Goal: Communication & Community: Share content

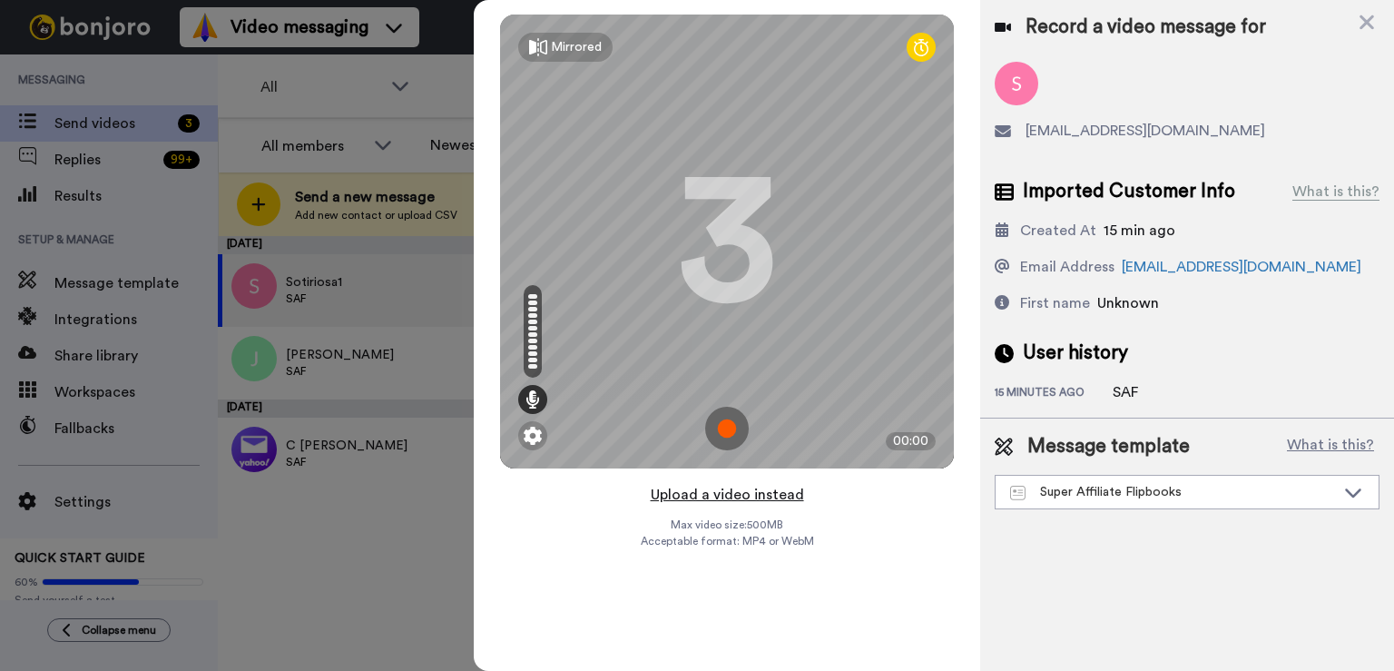
click at [761, 505] on button "Upload a video instead" at bounding box center [727, 495] width 164 height 24
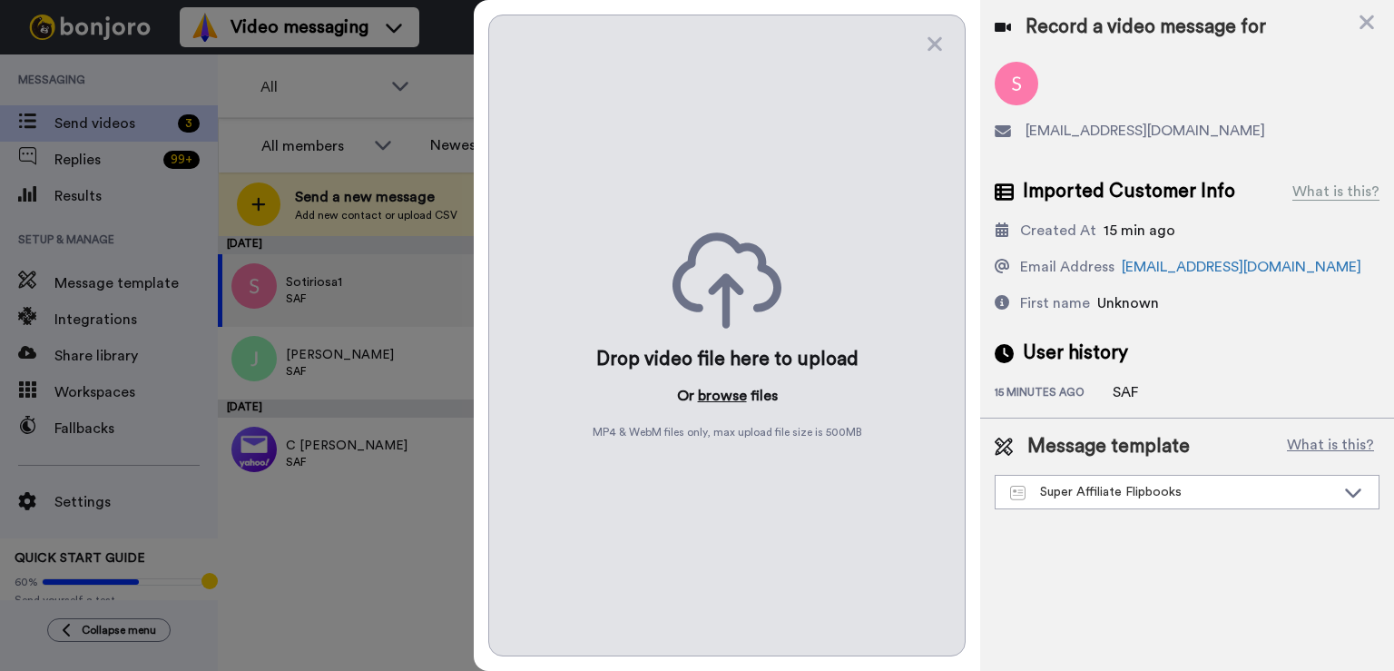
click at [740, 397] on button "browse" at bounding box center [722, 396] width 49 height 22
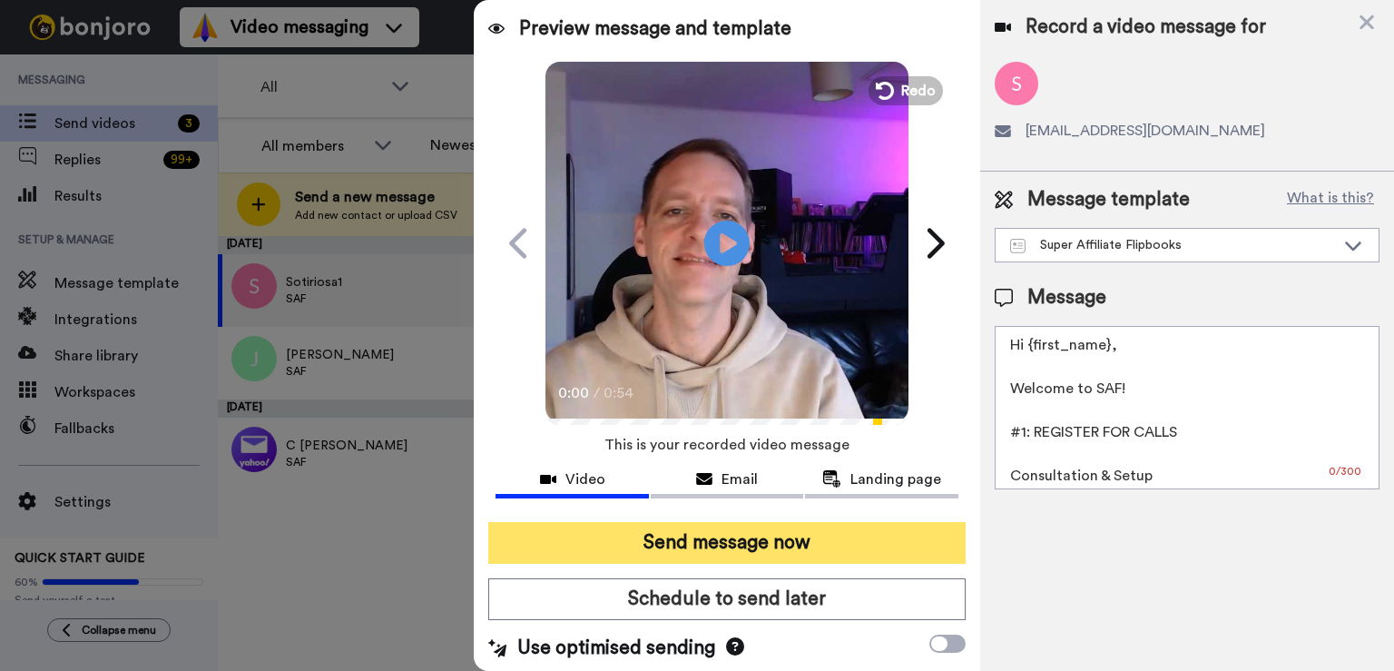
click at [702, 538] on button "Send message now" at bounding box center [726, 543] width 477 height 42
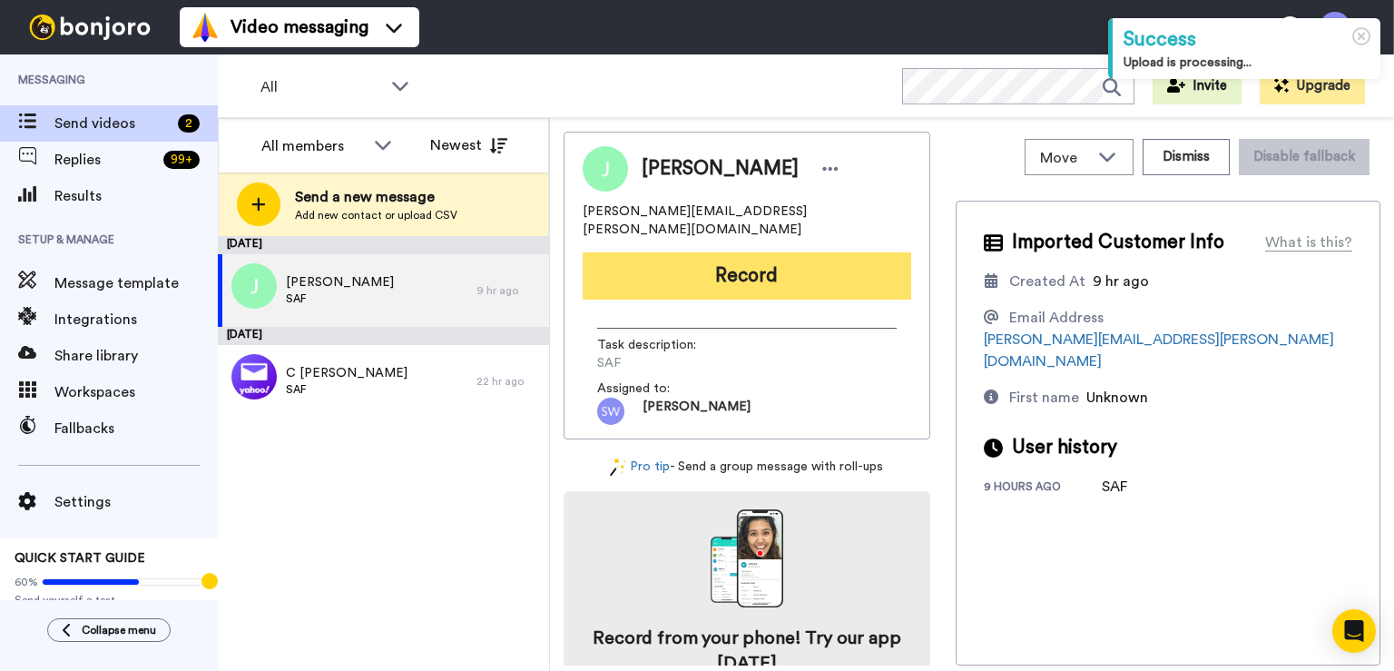
click at [739, 257] on button "Record" at bounding box center [747, 275] width 329 height 47
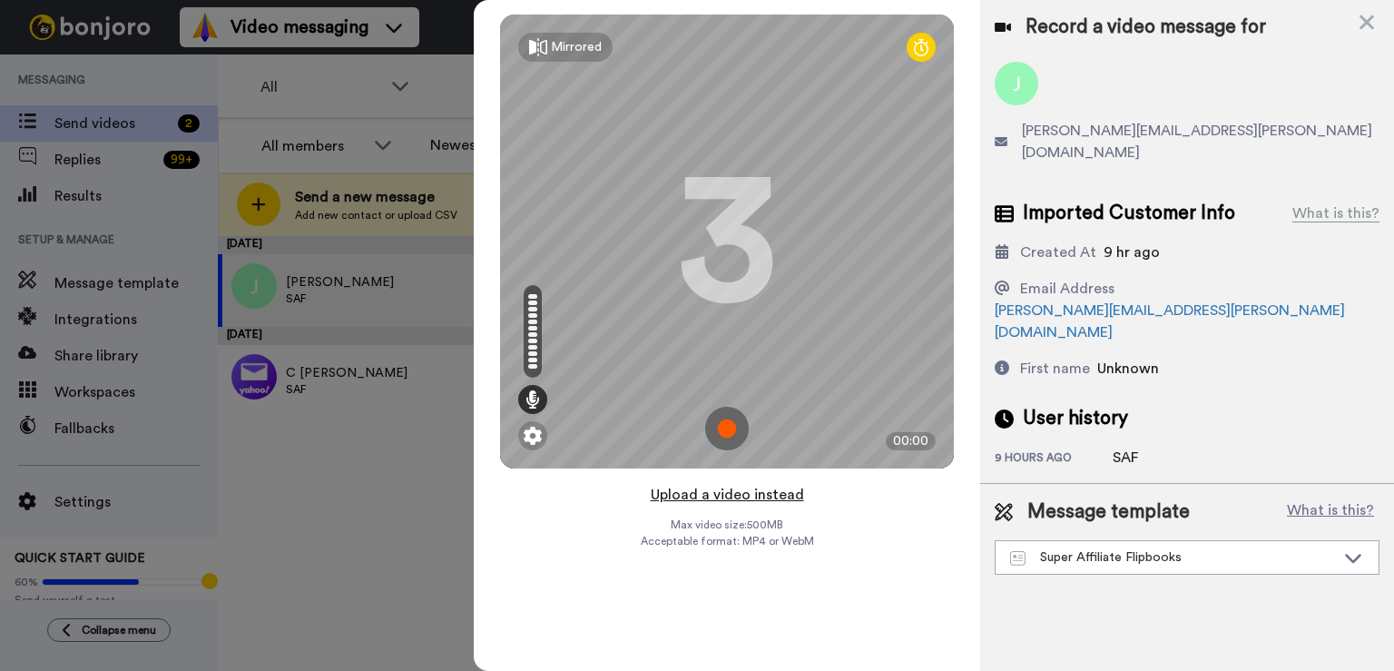
click at [753, 487] on button "Upload a video instead" at bounding box center [727, 495] width 164 height 24
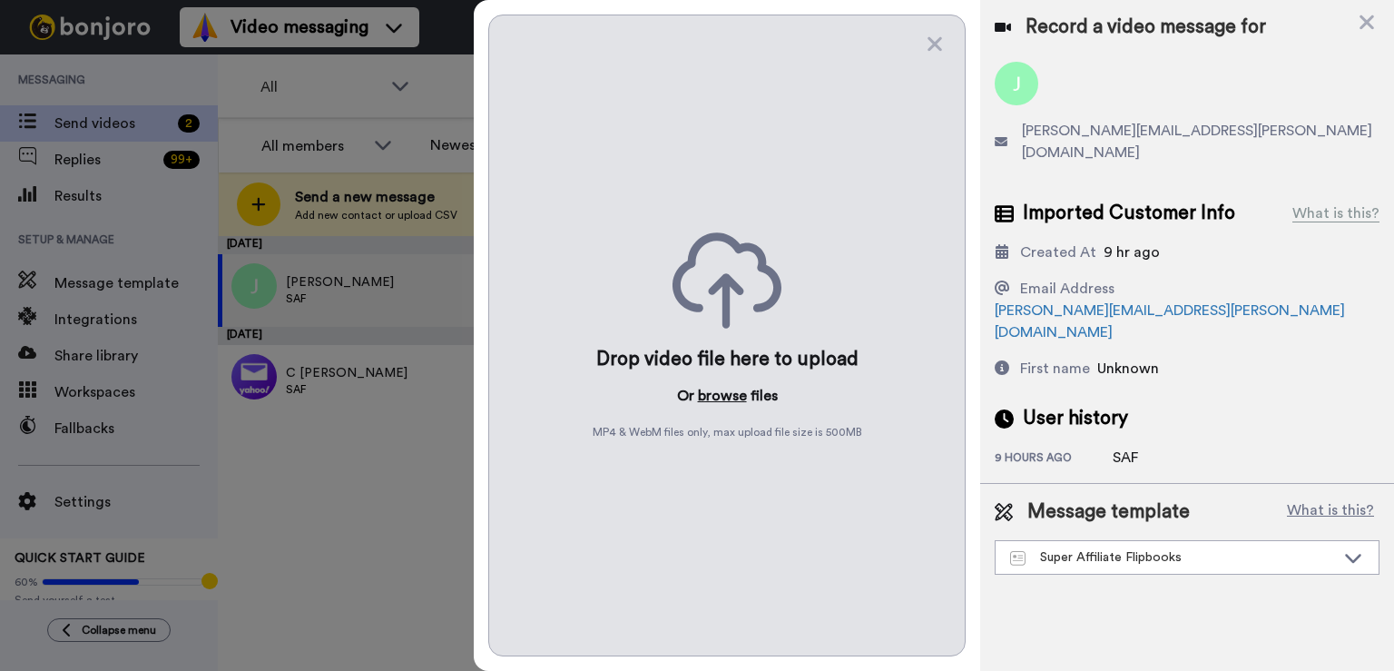
click at [713, 391] on button "browse" at bounding box center [722, 396] width 49 height 22
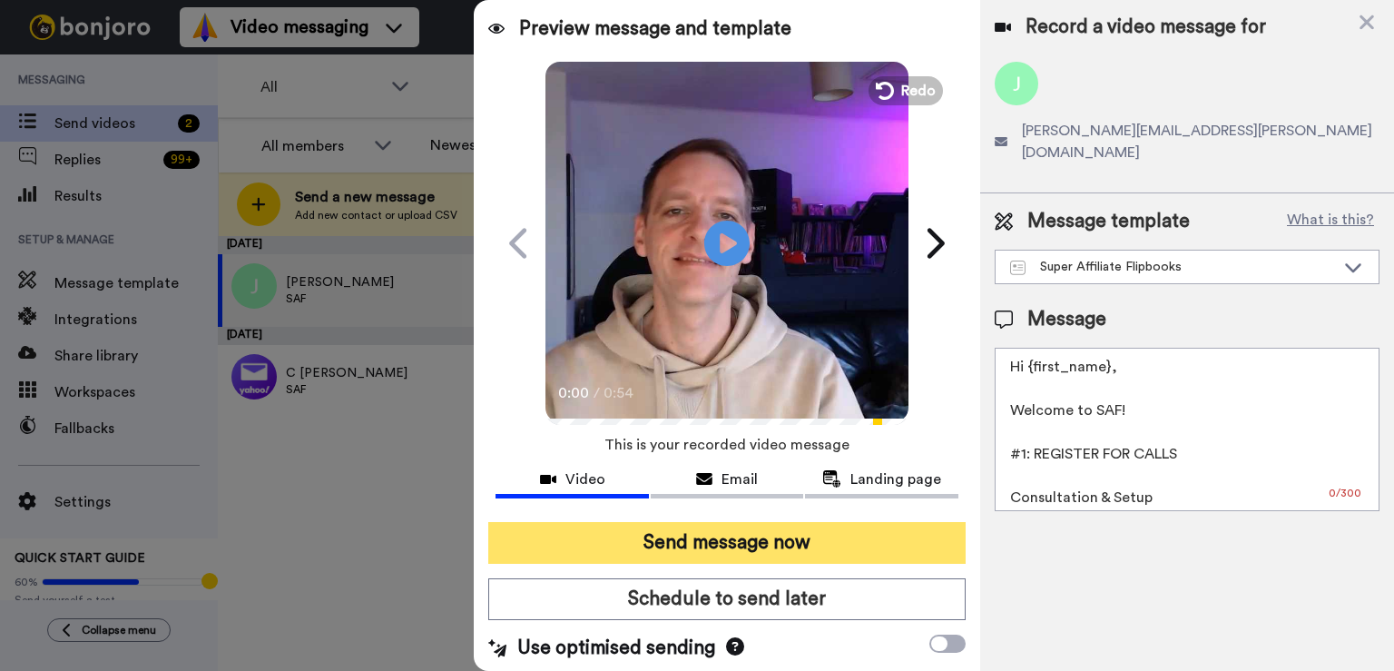
click at [590, 556] on button "Send message now" at bounding box center [726, 543] width 477 height 42
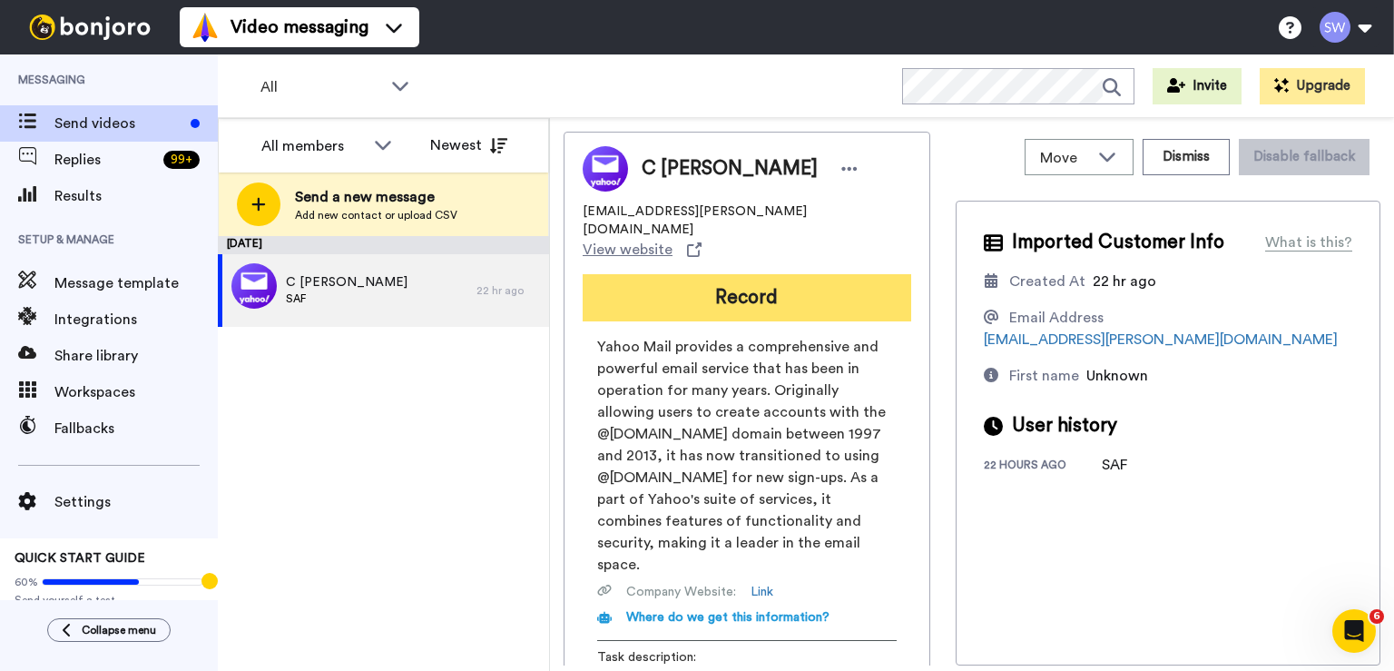
click at [701, 274] on button "Record" at bounding box center [747, 297] width 329 height 47
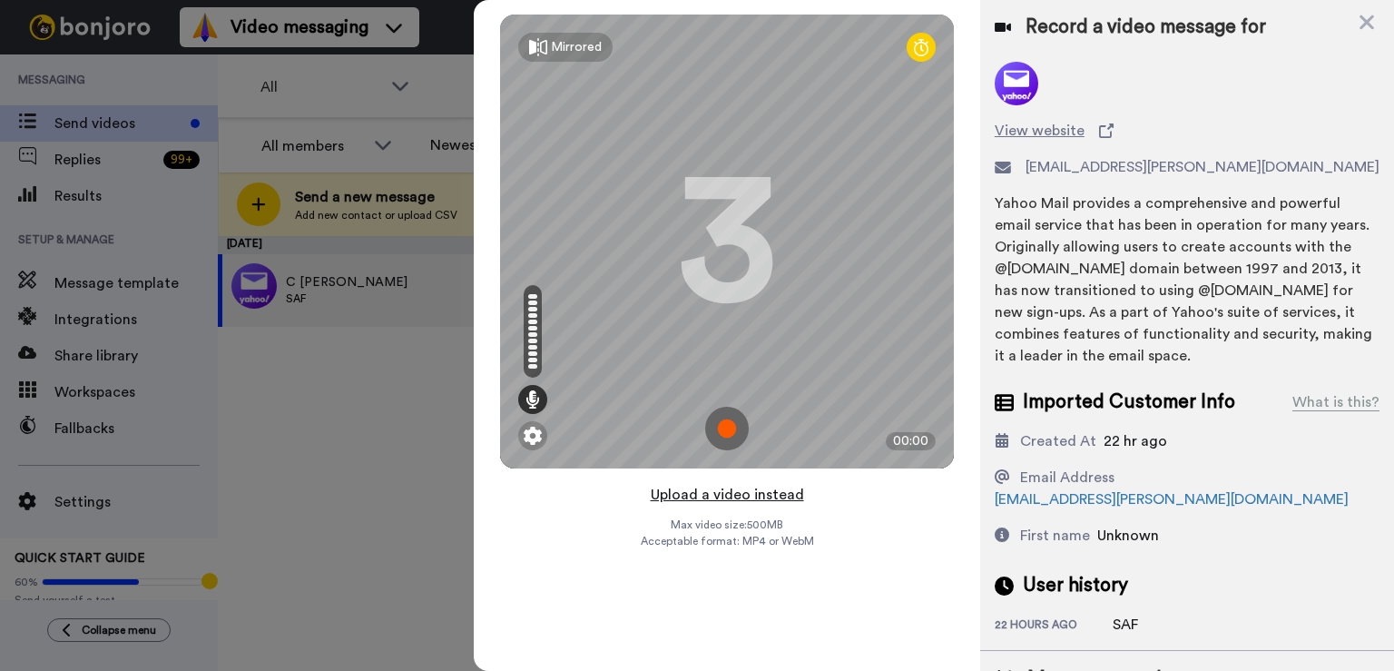
click at [692, 492] on button "Upload a video instead" at bounding box center [727, 495] width 164 height 24
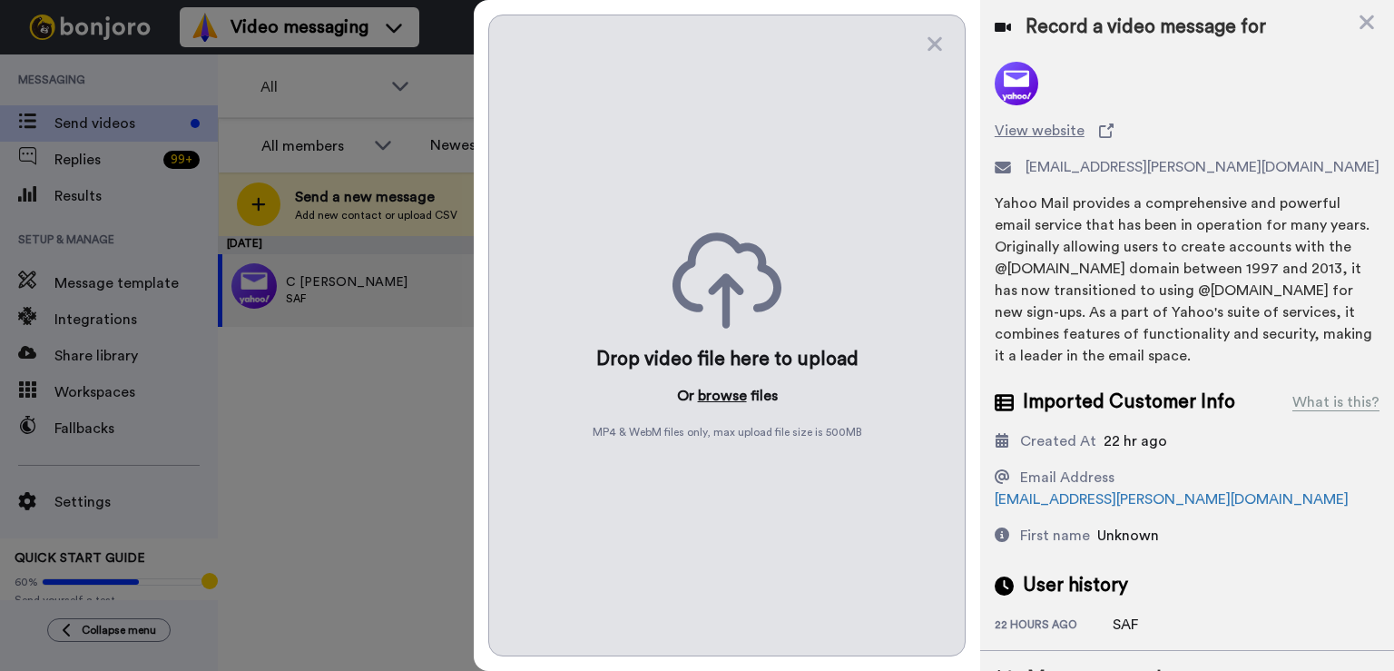
click at [734, 392] on button "browse" at bounding box center [722, 396] width 49 height 22
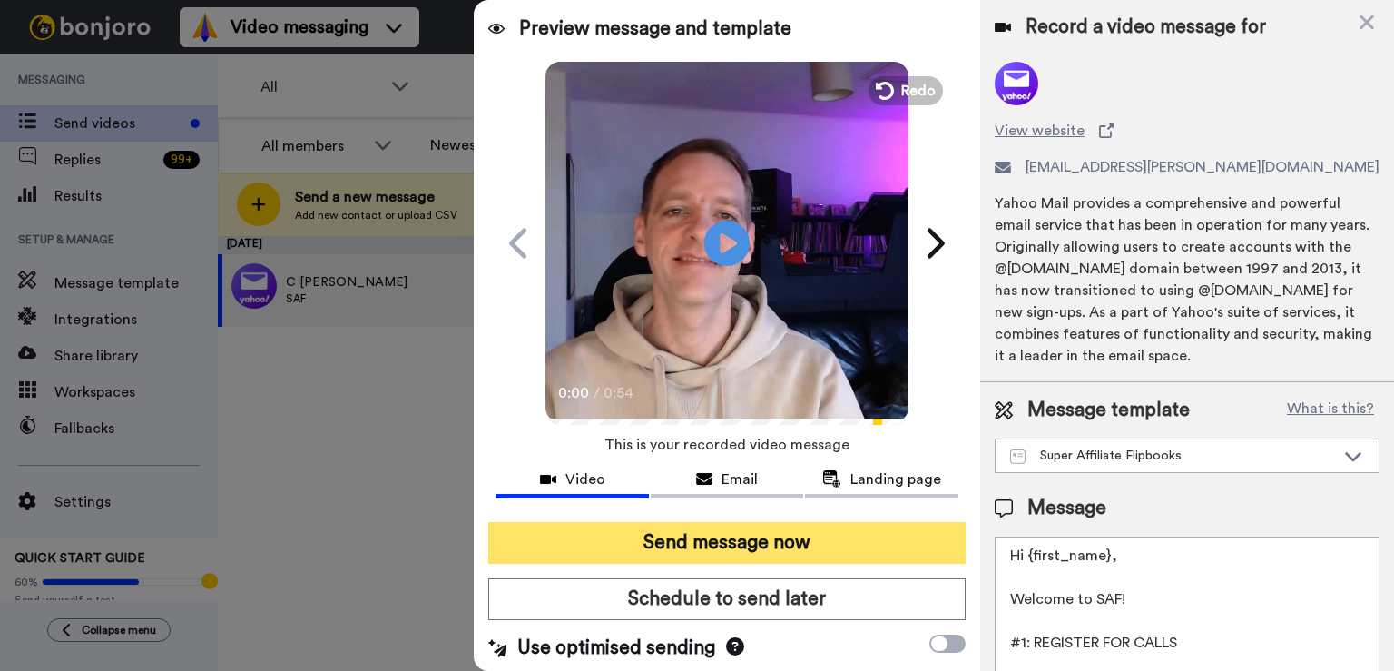
click at [586, 553] on button "Send message now" at bounding box center [726, 543] width 477 height 42
